Goal: Task Accomplishment & Management: Use online tool/utility

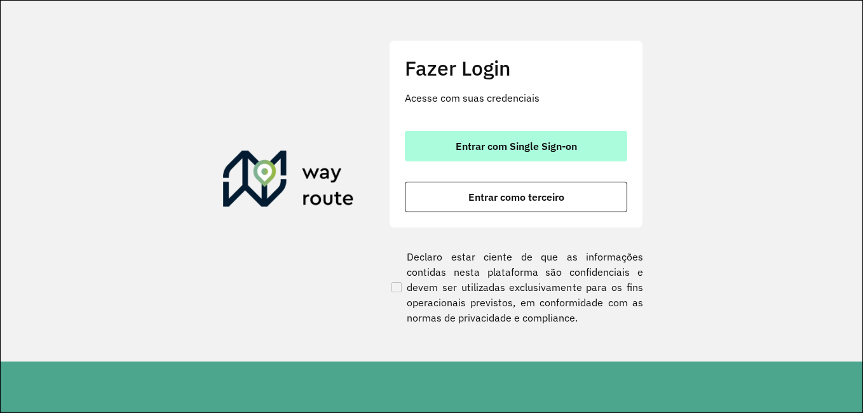
click at [477, 153] on button "Entrar com Single Sign-on" at bounding box center [516, 146] width 222 height 31
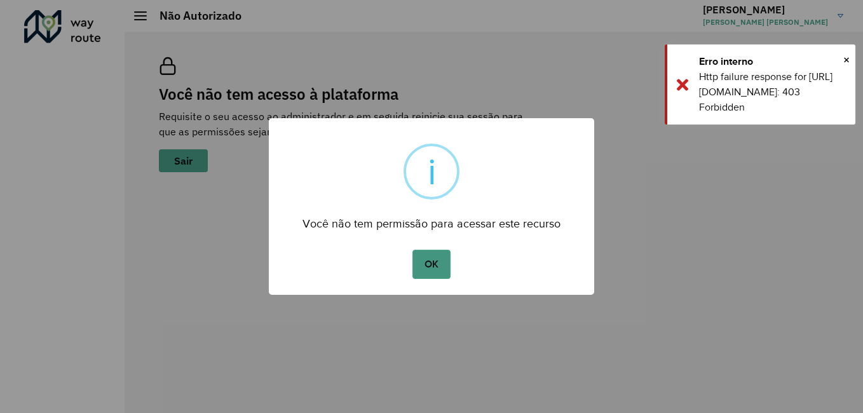
click at [436, 259] on button "OK" at bounding box center [430, 264] width 37 height 29
